Goal: Task Accomplishment & Management: Manage account settings

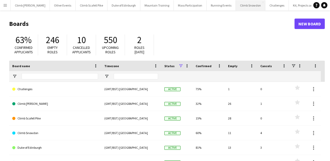
click at [239, 7] on button "Climb Snowdon Close" at bounding box center [251, 5] width 30 height 10
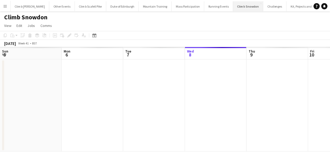
scroll to position [0, 125]
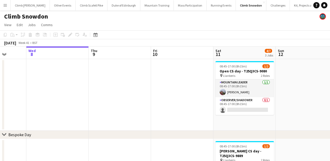
drag, startPoint x: 223, startPoint y: 80, endPoint x: 20, endPoint y: 79, distance: 203.2
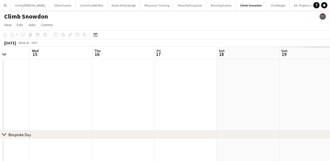
drag, startPoint x: 279, startPoint y: 103, endPoint x: 181, endPoint y: 94, distance: 98.4
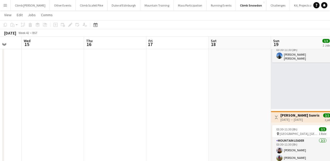
scroll to position [0, 229]
drag, startPoint x: 220, startPoint y: 105, endPoint x: 211, endPoint y: 56, distance: 49.6
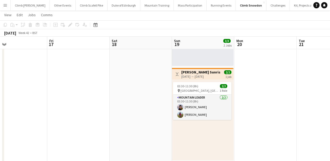
scroll to position [0, 250]
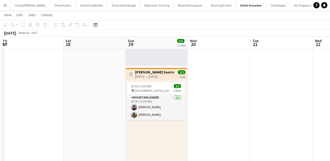
drag, startPoint x: 216, startPoint y: 104, endPoint x: 74, endPoint y: 111, distance: 142.0
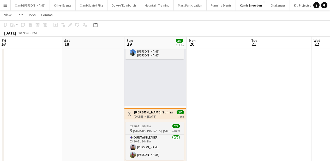
scroll to position [276, 0]
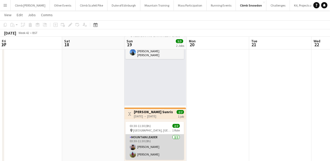
click at [148, 147] on app-card-role "Mountain Leader [DATE] 03:30-11:30 (8h) Cat [PERSON_NAME] [PERSON_NAME]" at bounding box center [155, 146] width 59 height 25
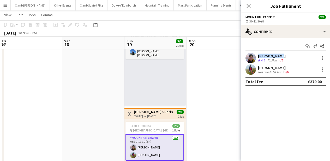
drag, startPoint x: 281, startPoint y: 54, endPoint x: 255, endPoint y: 54, distance: 25.9
click at [255, 54] on div "[PERSON_NAME] Crew rating 4.5 72.3km 4/6" at bounding box center [286, 58] width 89 height 10
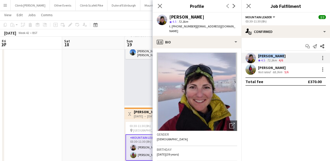
copy div "[PERSON_NAME]"
drag, startPoint x: 194, startPoint y: 27, endPoint x: 172, endPoint y: 28, distance: 22.0
click at [172, 28] on span "t. [PHONE_NUMBER]" at bounding box center [183, 26] width 27 height 4
copy span "[PHONE_NUMBER]"
drag, startPoint x: 279, startPoint y: 66, endPoint x: 260, endPoint y: 66, distance: 19.1
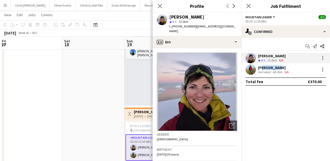
click at [260, 66] on div "[PERSON_NAME]" at bounding box center [274, 67] width 32 height 5
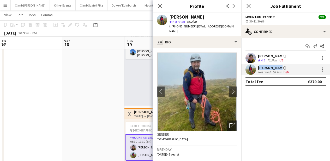
drag, startPoint x: 284, startPoint y: 68, endPoint x: 264, endPoint y: 66, distance: 20.8
click at [258, 67] on div "[PERSON_NAME] Not rated 68.2km 5/6" at bounding box center [286, 69] width 89 height 10
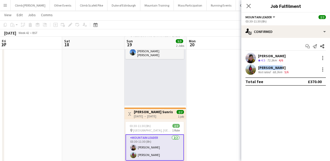
copy div "[PERSON_NAME]"
click at [247, 67] on app-user-avatar at bounding box center [251, 69] width 10 height 10
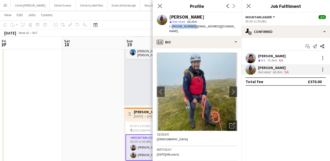
drag, startPoint x: 192, startPoint y: 27, endPoint x: 171, endPoint y: 27, distance: 20.6
click at [171, 27] on span "t. [PHONE_NUMBER]" at bounding box center [183, 26] width 27 height 4
copy span "[PHONE_NUMBER]"
click at [160, 5] on icon "Close pop-in" at bounding box center [159, 5] width 5 height 5
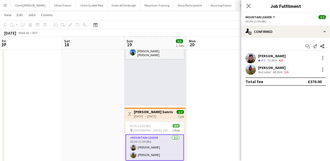
click at [250, 5] on icon "Close pop-in" at bounding box center [249, 6] width 4 height 4
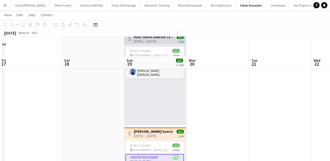
scroll to position [236, 0]
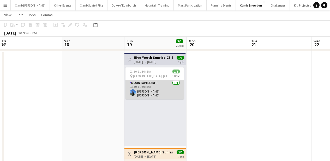
click at [154, 91] on app-card-role "Mountain Leader [DATE] 03:30-11:30 (8h) [PERSON_NAME] [PERSON_NAME]" at bounding box center [155, 89] width 59 height 19
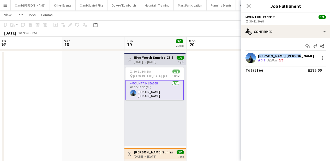
drag, startPoint x: 259, startPoint y: 56, endPoint x: 291, endPoint y: 56, distance: 32.1
click at [291, 56] on div "[PERSON_NAME] [PERSON_NAME] Crew rating 3.8 36.8km 5/6" at bounding box center [286, 58] width 89 height 10
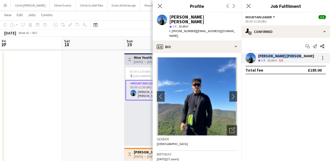
copy div "[PERSON_NAME] [PERSON_NAME]"
drag, startPoint x: 194, startPoint y: 26, endPoint x: 172, endPoint y: 27, distance: 21.7
click at [172, 29] on span "t. [PHONE_NUMBER]" at bounding box center [183, 31] width 27 height 4
copy span "[PHONE_NUMBER]"
click at [160, 4] on icon "Close pop-in" at bounding box center [160, 6] width 4 height 4
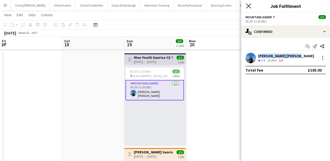
click at [249, 7] on icon "Close pop-in" at bounding box center [248, 5] width 5 height 5
